Goal: Complete application form

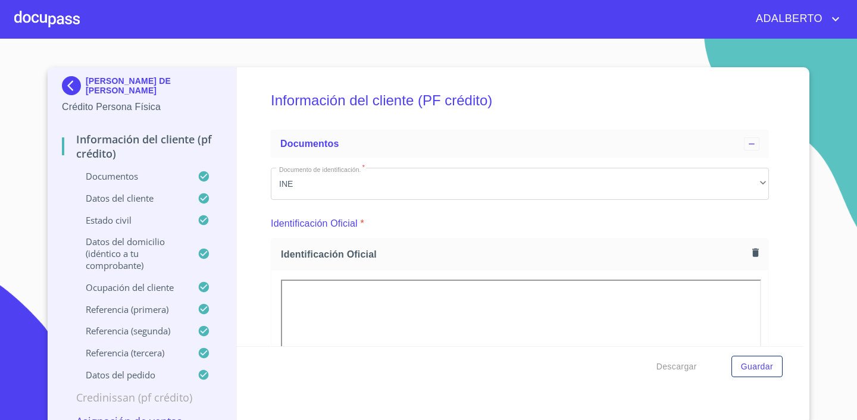
click at [126, 196] on p "Datos del cliente" at bounding box center [130, 198] width 136 height 12
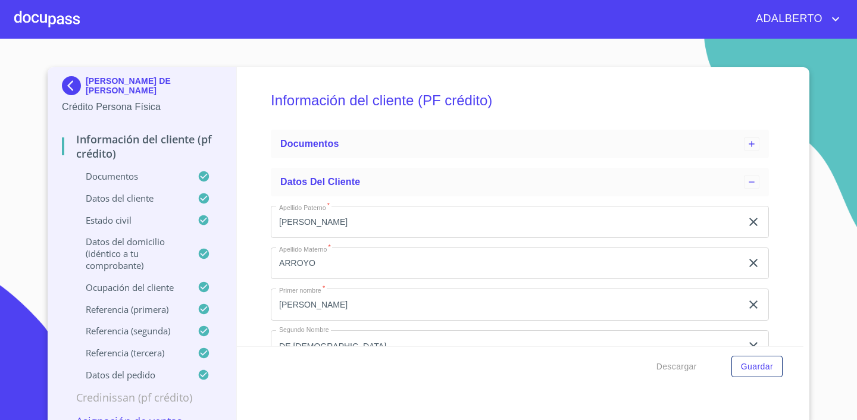
click at [121, 182] on p "Documentos" at bounding box center [130, 176] width 136 height 12
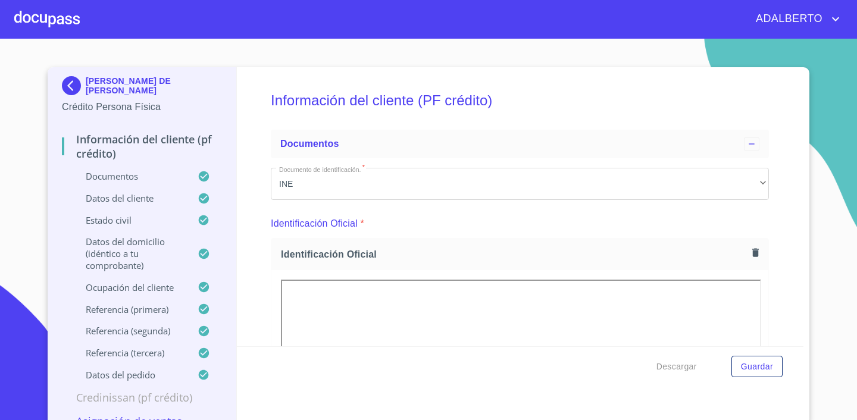
click at [118, 202] on p "Datos del cliente" at bounding box center [130, 198] width 136 height 12
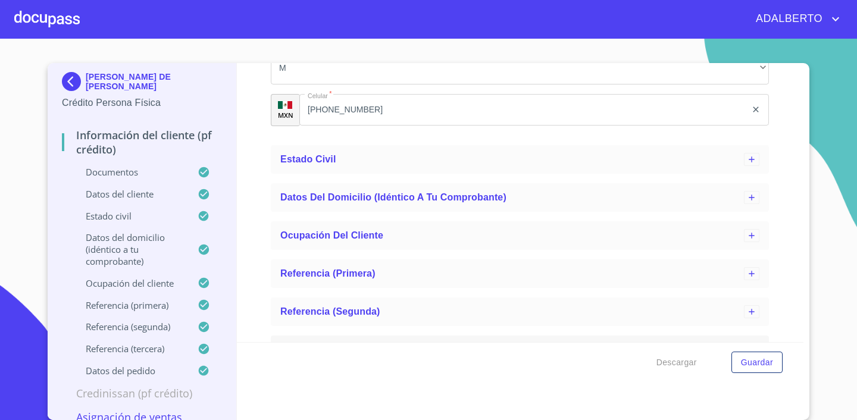
scroll to position [670, 0]
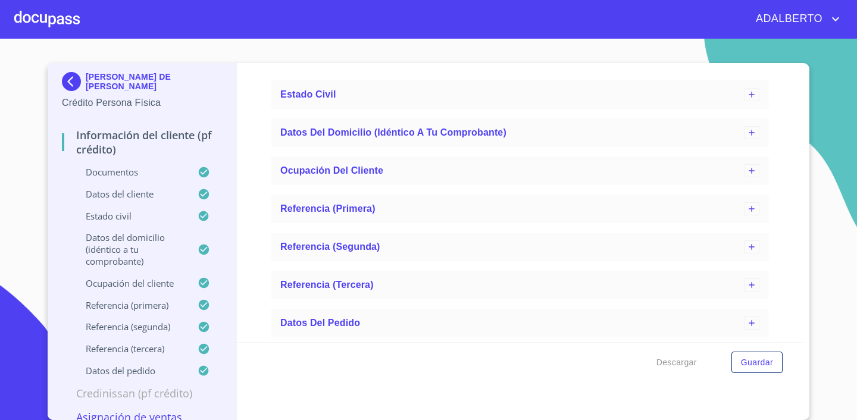
click at [126, 171] on p "Documentos" at bounding box center [130, 172] width 136 height 12
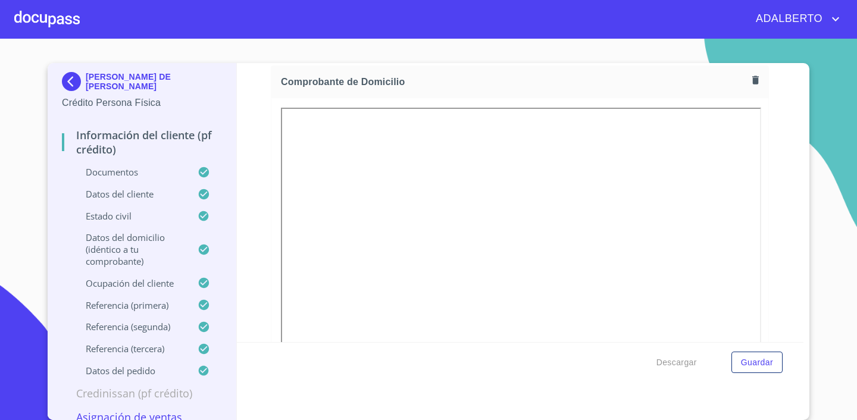
click at [139, 224] on div "Estado Civil" at bounding box center [142, 221] width 160 height 22
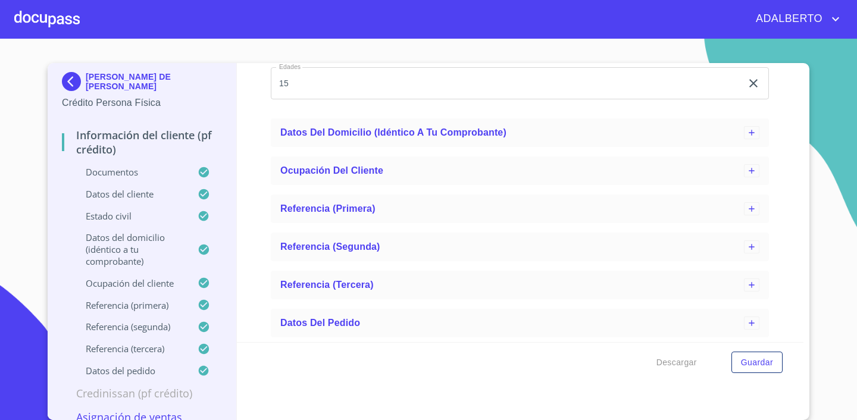
scroll to position [463, 0]
click at [134, 251] on p "Datos del domicilio (idéntico a tu comprobante)" at bounding box center [130, 250] width 136 height 36
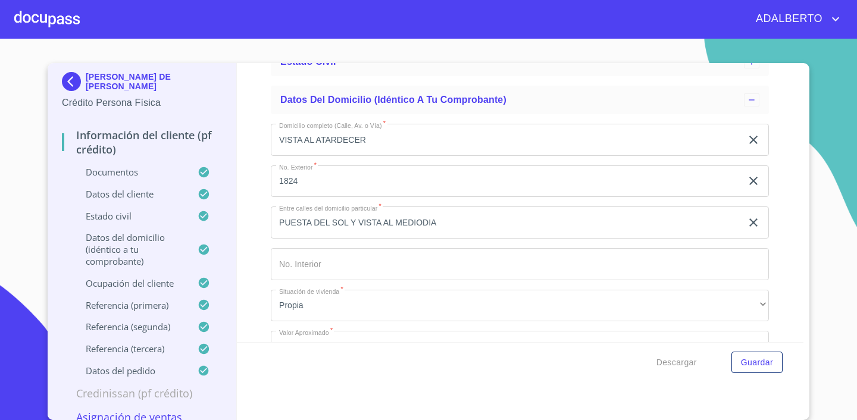
scroll to position [152, 0]
click at [143, 195] on p "Datos del cliente" at bounding box center [130, 194] width 136 height 12
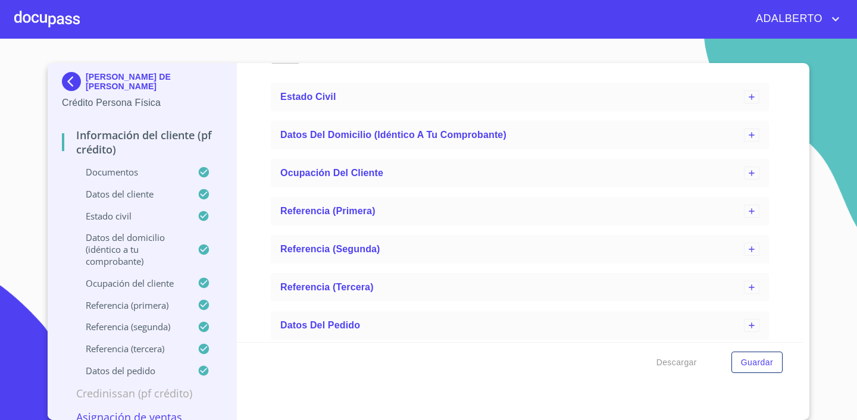
scroll to position [670, 0]
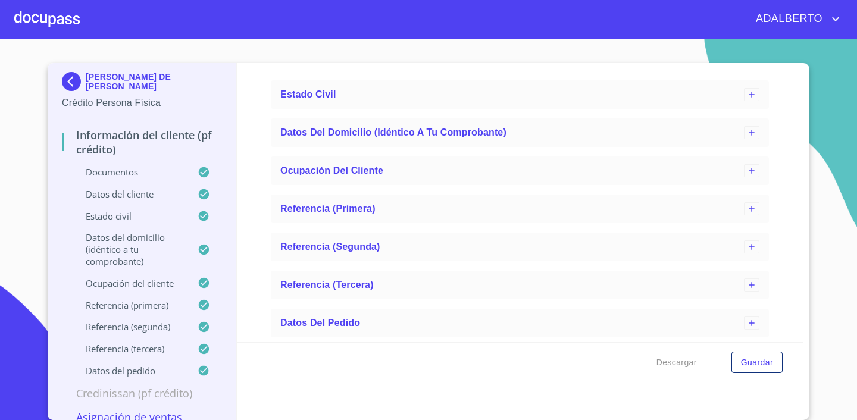
click at [160, 191] on p "Datos del cliente" at bounding box center [130, 194] width 136 height 12
click at [126, 88] on p "[PERSON_NAME] DE [PERSON_NAME]" at bounding box center [154, 81] width 136 height 19
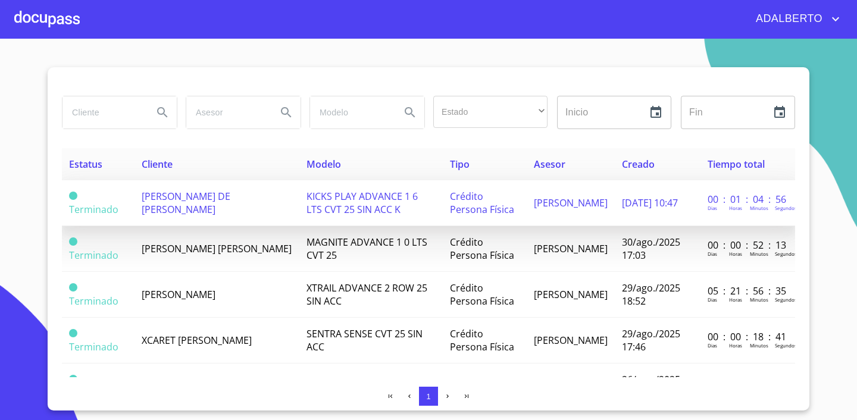
click at [183, 214] on td "[PERSON_NAME] DE [PERSON_NAME]" at bounding box center [218, 203] width 166 height 46
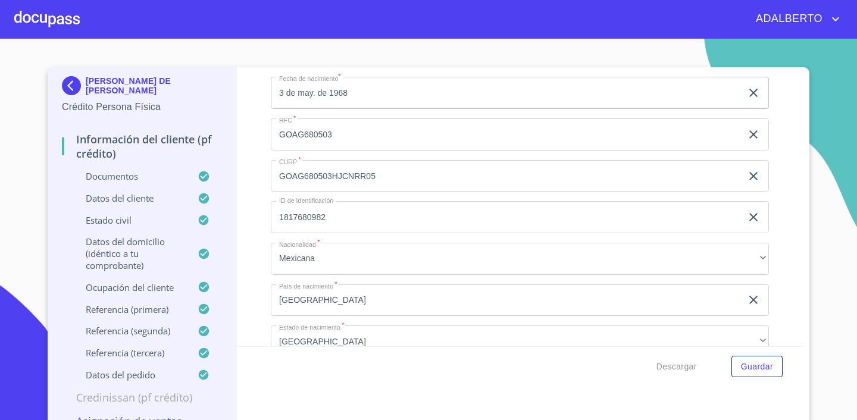
scroll to position [3981, 0]
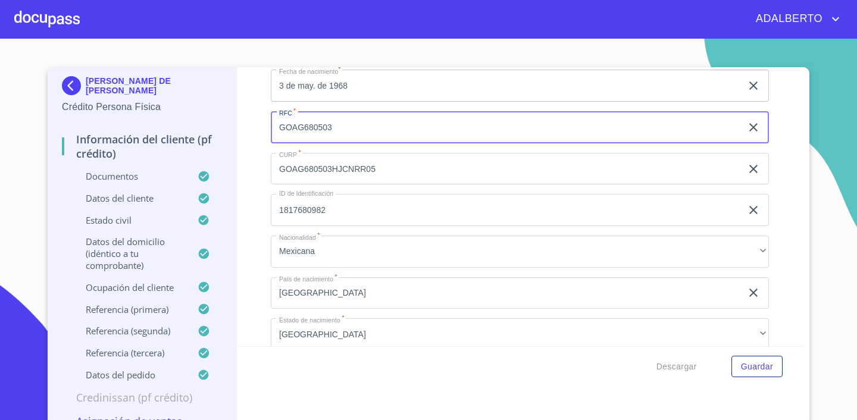
click at [443, 136] on input "GOAG680503" at bounding box center [506, 127] width 471 height 32
